Goal: Task Accomplishment & Management: Manage account settings

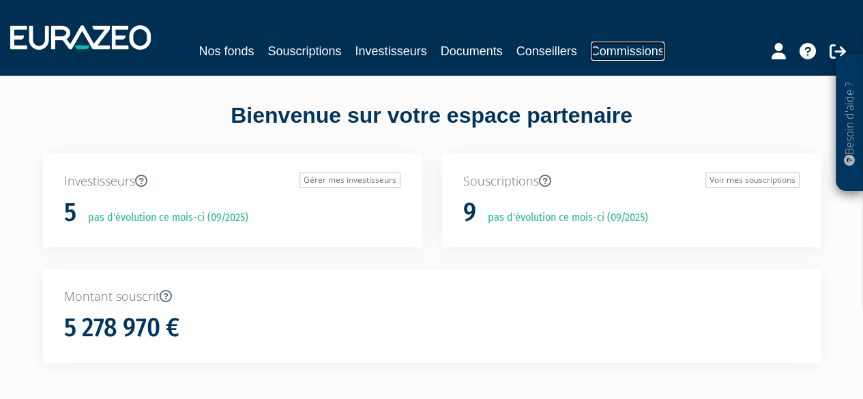
click at [603, 51] on link "Commissions" at bounding box center [627, 51] width 74 height 19
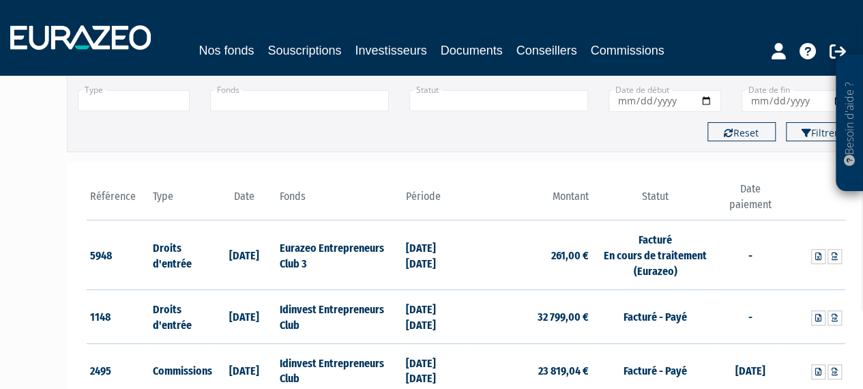
scroll to position [109, 0]
click at [234, 196] on th "Date" at bounding box center [244, 200] width 63 height 39
click at [241, 194] on th "Date" at bounding box center [244, 200] width 63 height 39
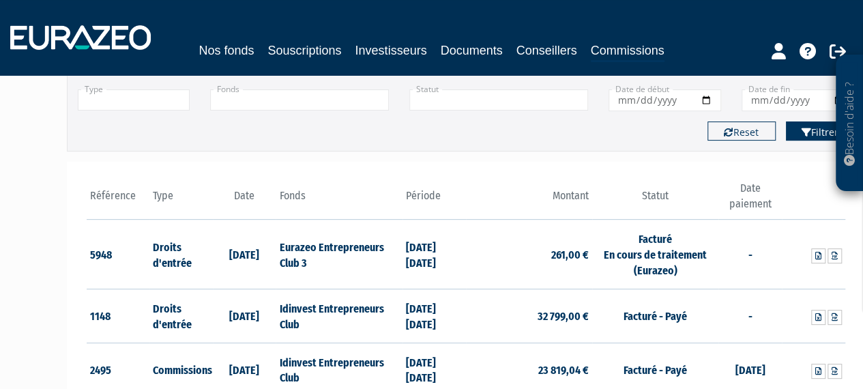
click at [821, 132] on button "Filtrer" at bounding box center [819, 130] width 68 height 19
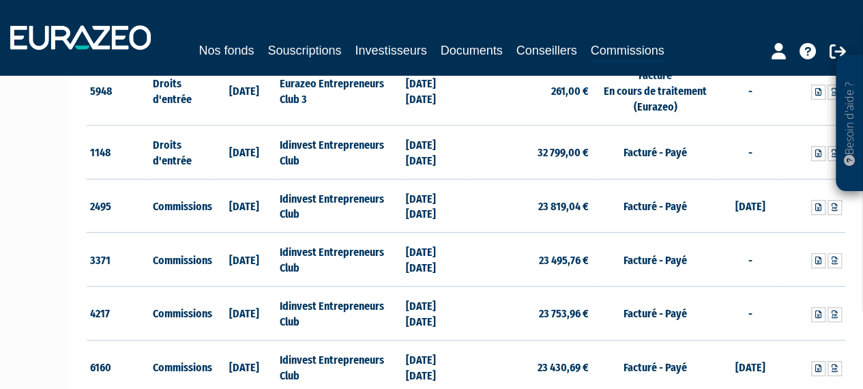
scroll to position [412, 0]
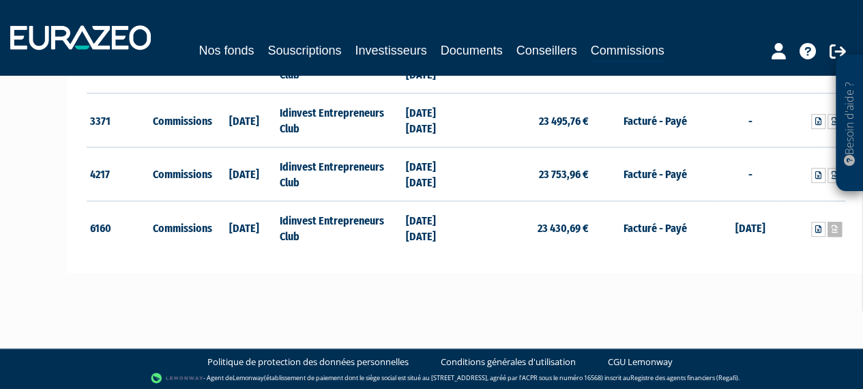
click at [833, 227] on icon at bounding box center [834, 229] width 6 height 8
